Goal: Task Accomplishment & Management: Use online tool/utility

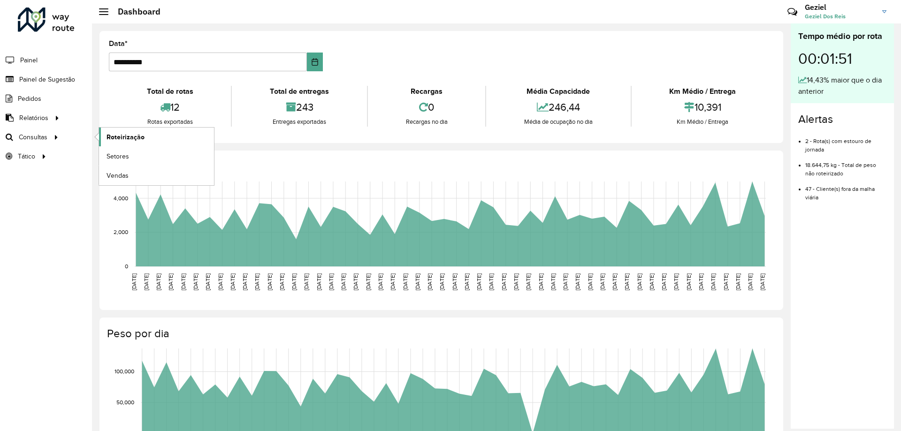
click at [126, 135] on span "Roteirização" at bounding box center [126, 137] width 38 height 10
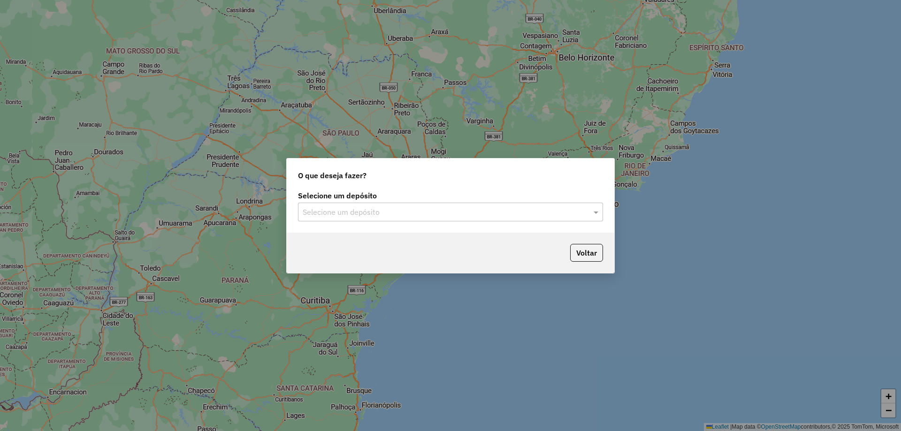
click at [495, 211] on input "text" at bounding box center [441, 212] width 277 height 11
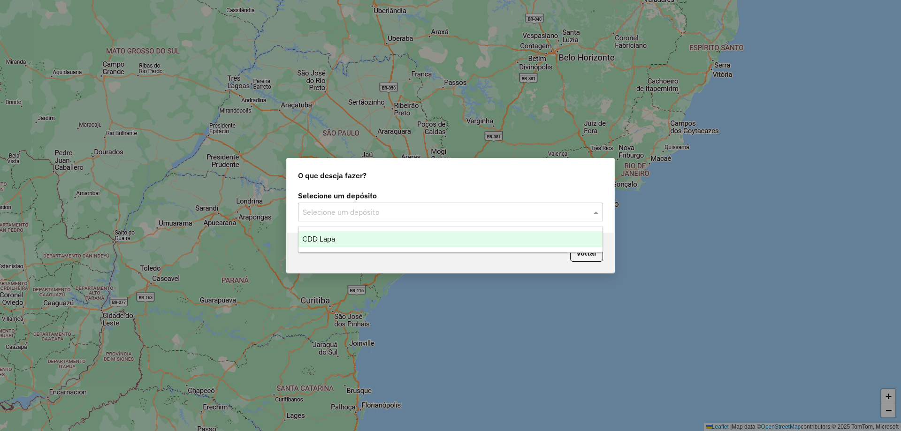
click at [337, 242] on div "CDD Lapa" at bounding box center [450, 239] width 304 height 16
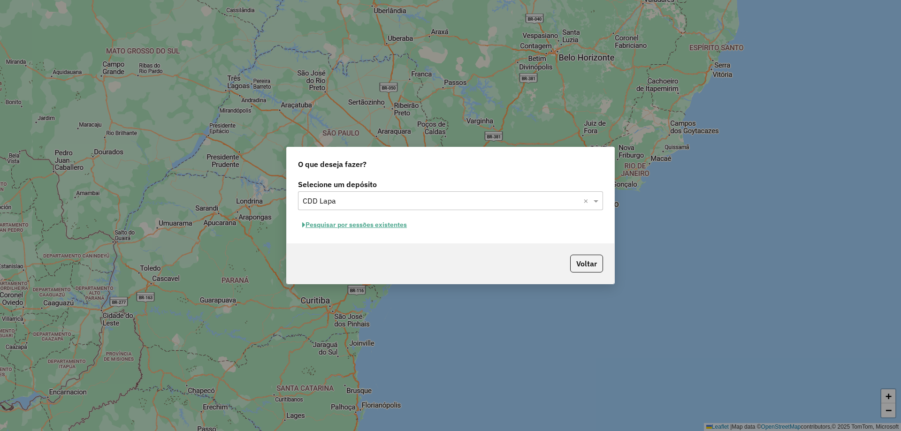
click at [368, 221] on button "Pesquisar por sessões existentes" at bounding box center [354, 225] width 113 height 15
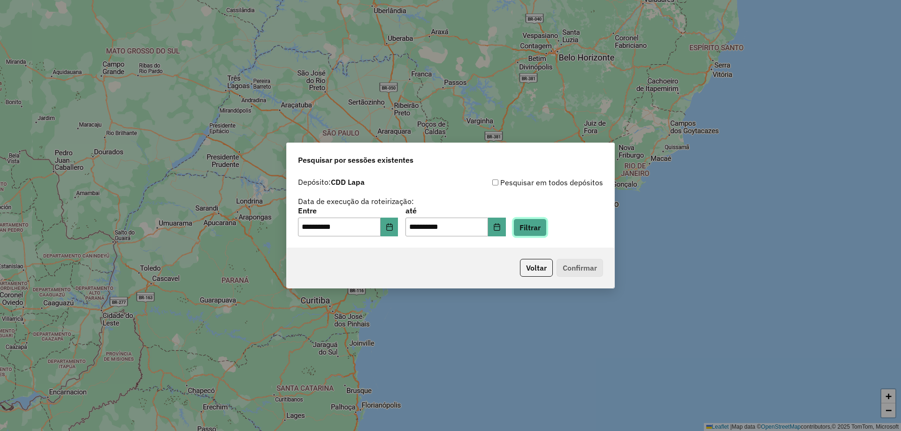
click at [547, 225] on button "Filtrar" at bounding box center [529, 228] width 33 height 18
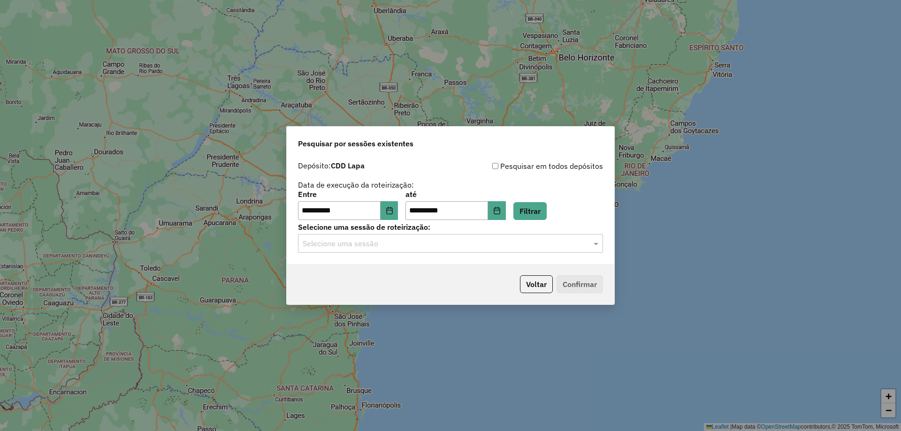
click at [452, 248] on input "text" at bounding box center [441, 243] width 277 height 11
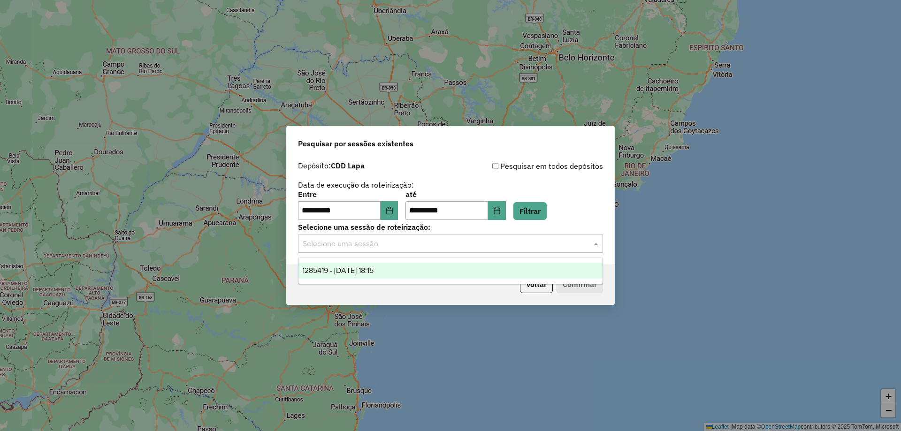
click at [358, 275] on div "1285419 - [DATE] 18:15" at bounding box center [450, 271] width 304 height 16
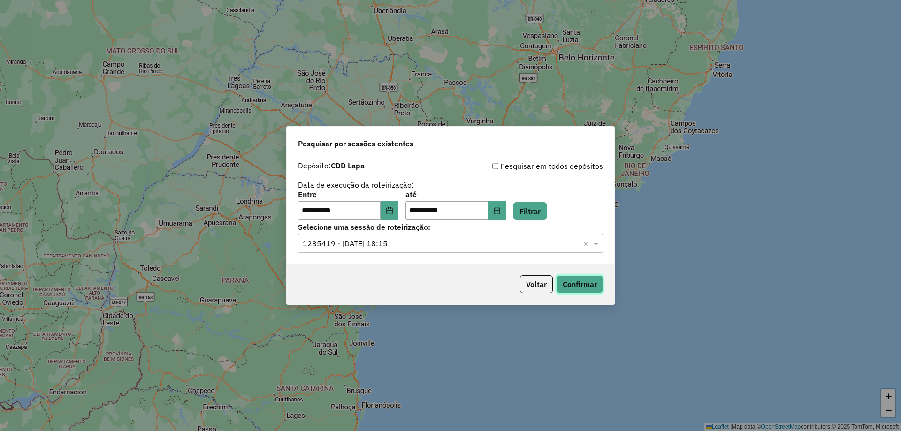
click at [589, 281] on button "Confirmar" at bounding box center [580, 284] width 46 height 18
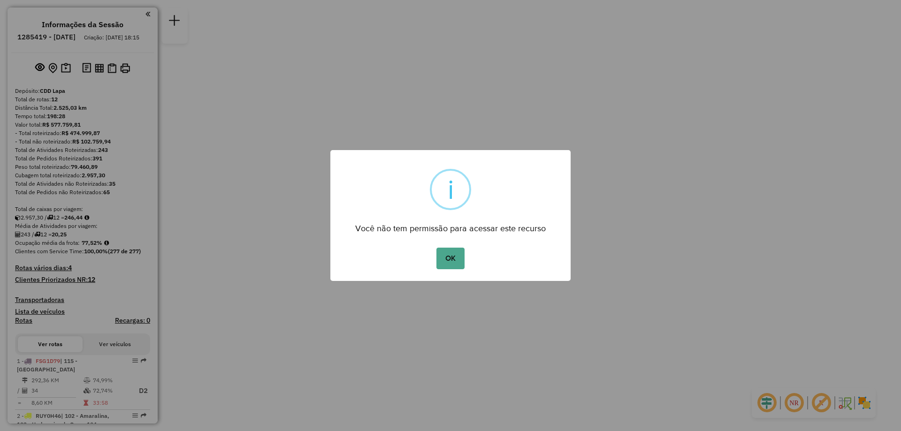
click at [436, 248] on button "OK" at bounding box center [450, 259] width 28 height 22
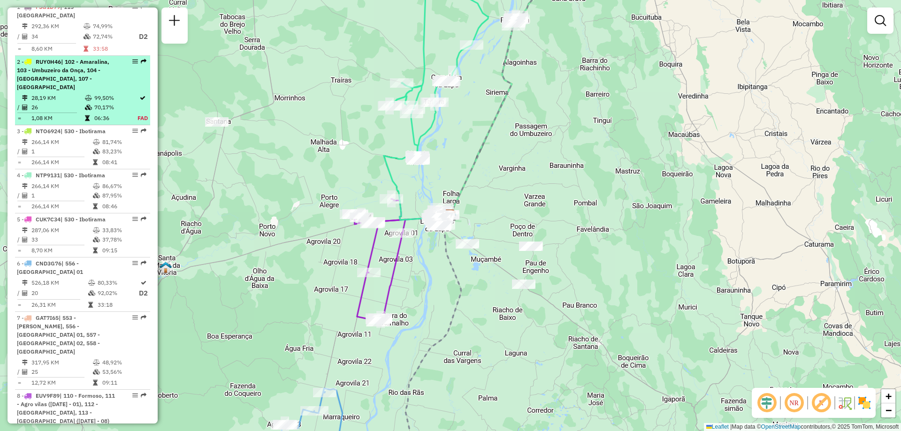
scroll to position [167, 0]
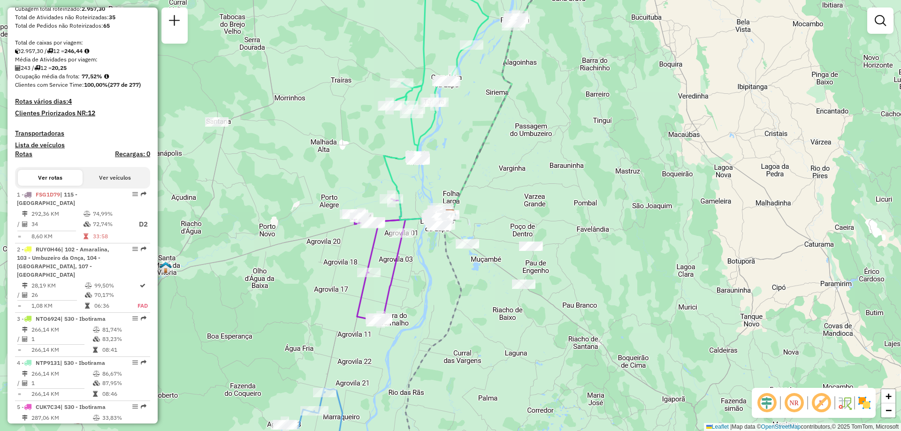
click at [797, 403] on em at bounding box center [794, 403] width 23 height 23
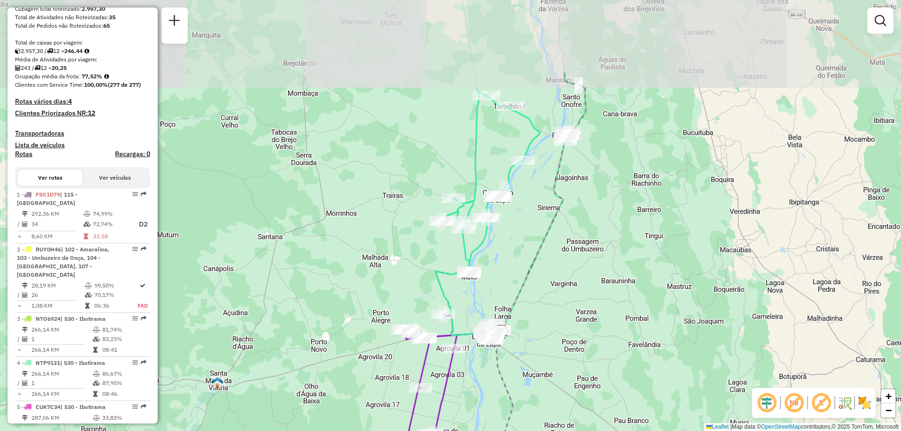
drag, startPoint x: 420, startPoint y: 291, endPoint x: 471, endPoint y: 406, distance: 126.5
click at [471, 406] on div "Janela de atendimento Grade de atendimento Capacidade Transportadoras Veículos …" at bounding box center [450, 215] width 901 height 431
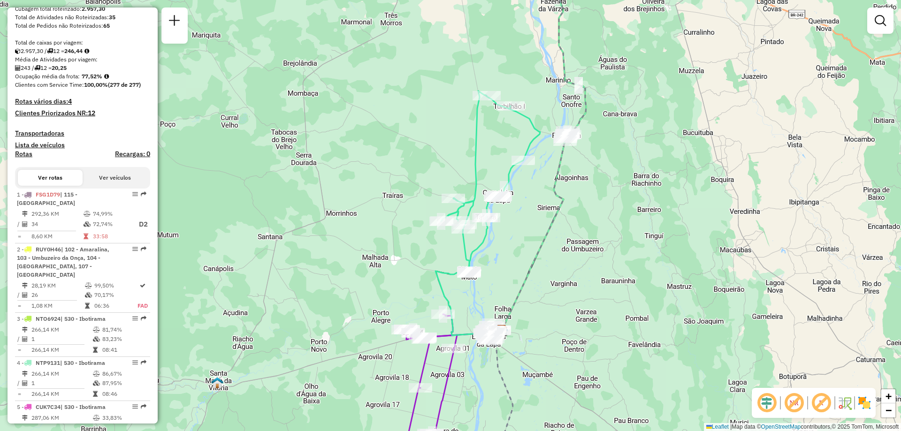
scroll to position [0, 0]
